Goal: Navigation & Orientation: Find specific page/section

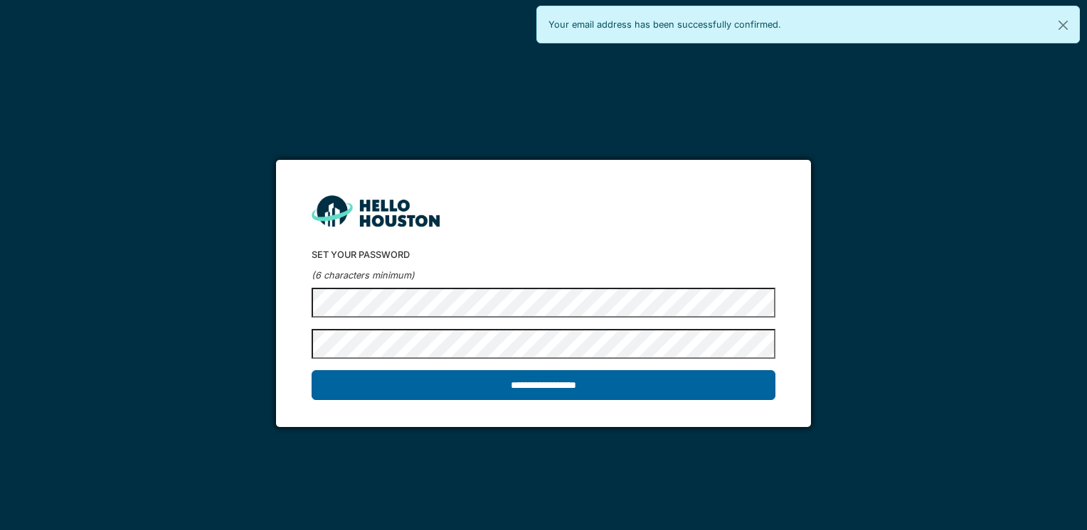
click at [386, 381] on input "**********" at bounding box center [542, 385] width 463 height 30
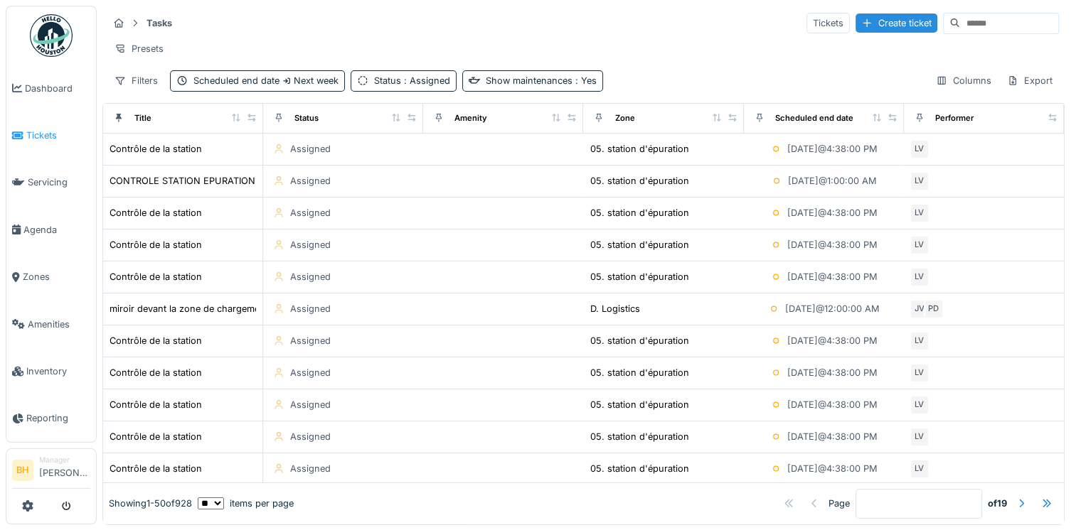
click at [35, 137] on span "Tickets" at bounding box center [58, 136] width 64 height 14
